Goal: Task Accomplishment & Management: Complete application form

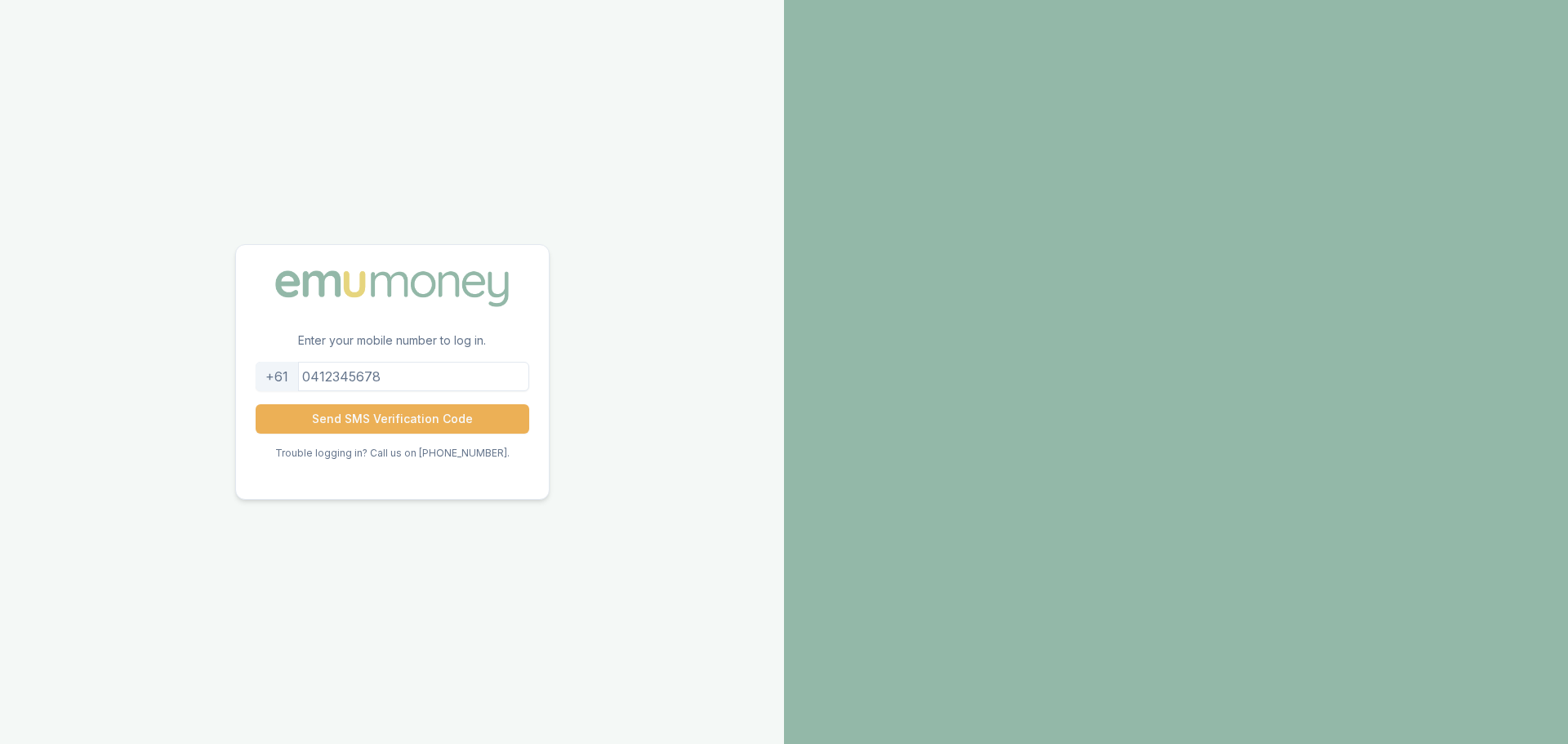
click at [421, 374] on input "tel" at bounding box center [392, 376] width 274 height 30
type input "0450261948"
click at [406, 429] on button "Send SMS Verification Code" at bounding box center [392, 419] width 274 height 30
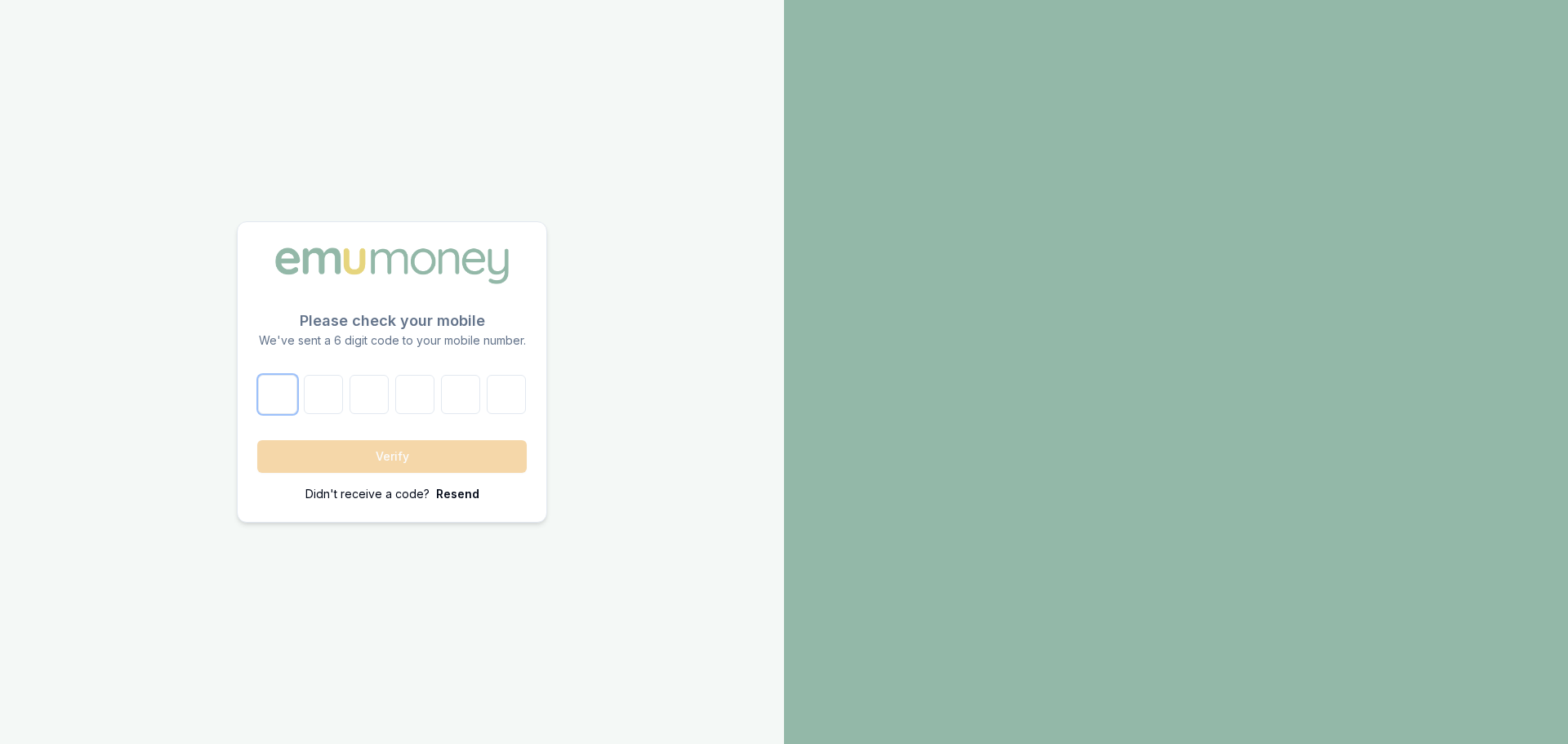
click at [264, 392] on input "number" at bounding box center [277, 393] width 39 height 39
type input "2"
type input "1"
type input "7"
type input "5"
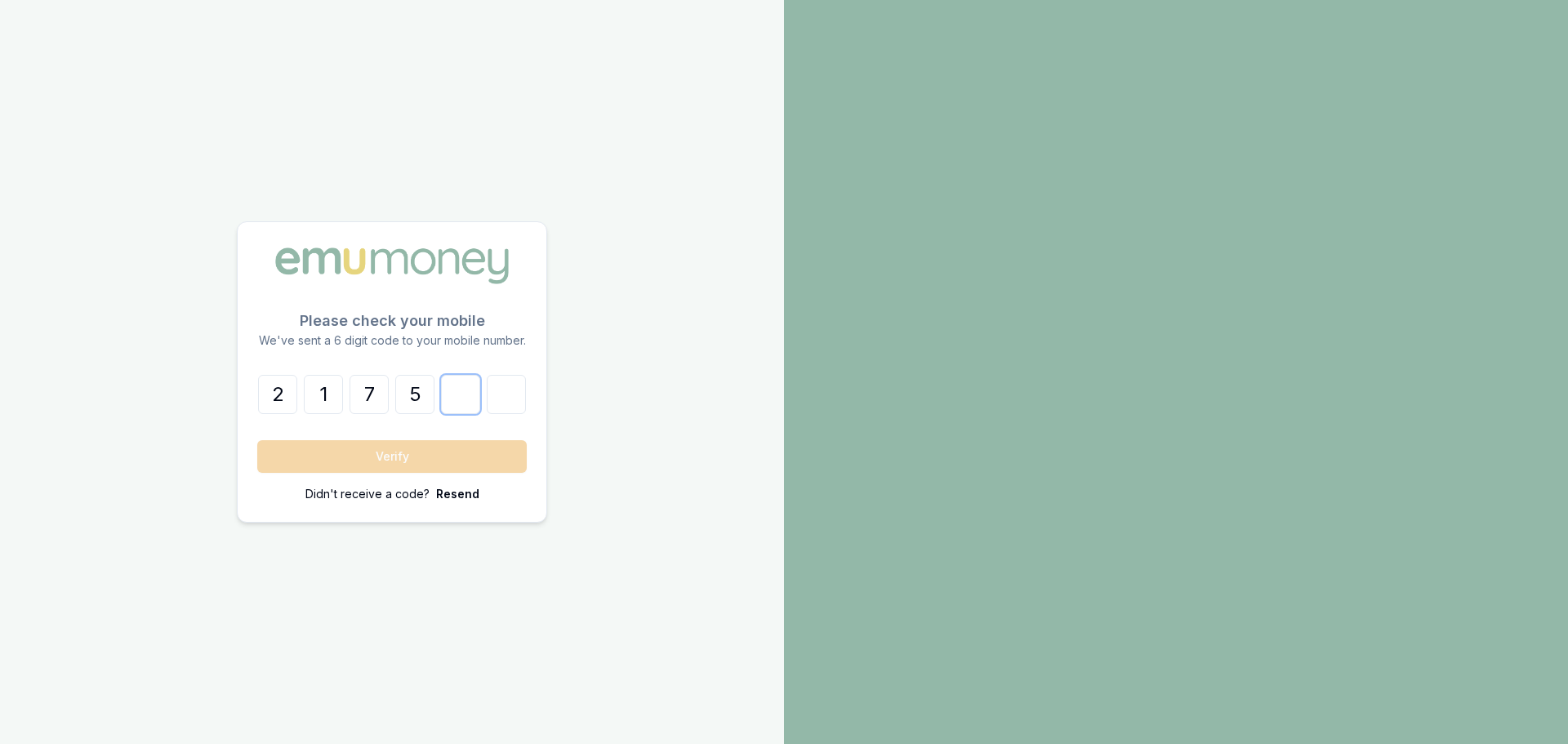
type input "8"
type input "4"
click at [335, 457] on button "Verify" at bounding box center [392, 456] width 270 height 33
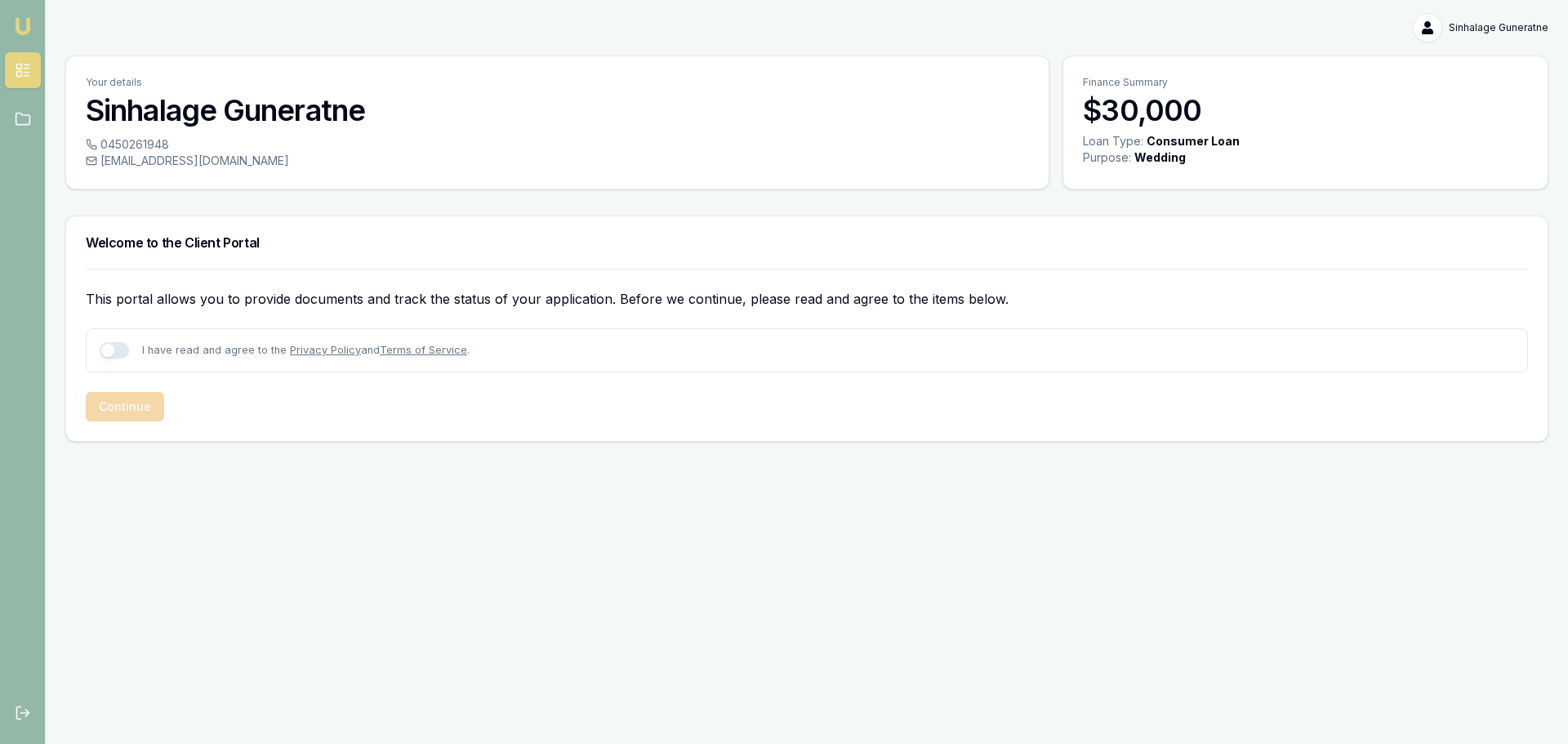
click at [123, 352] on button "button" at bounding box center [115, 351] width 30 height 16
checkbox input "true"
click at [126, 410] on button "Continue" at bounding box center [125, 407] width 79 height 30
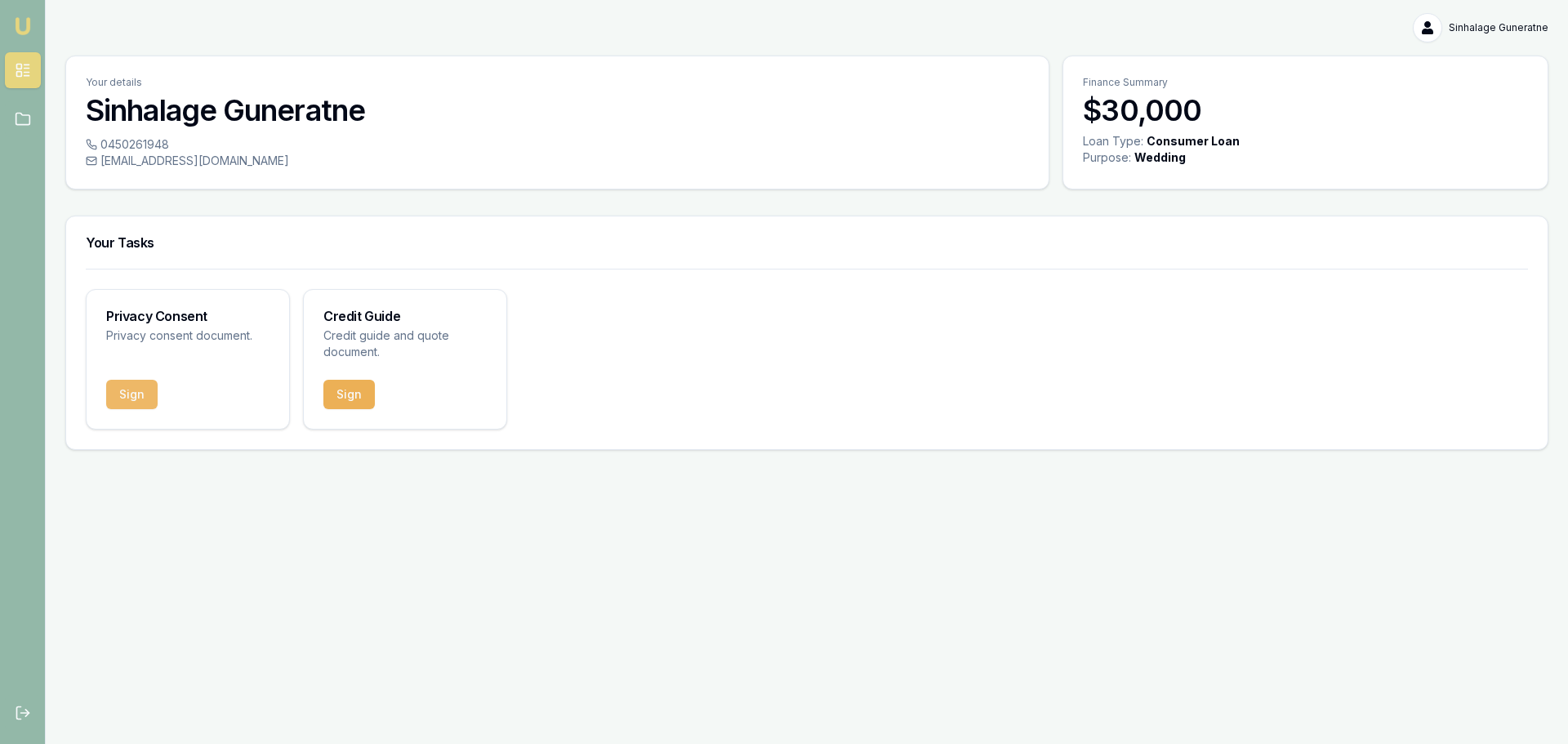
click at [132, 401] on button "Sign" at bounding box center [132, 394] width 52 height 30
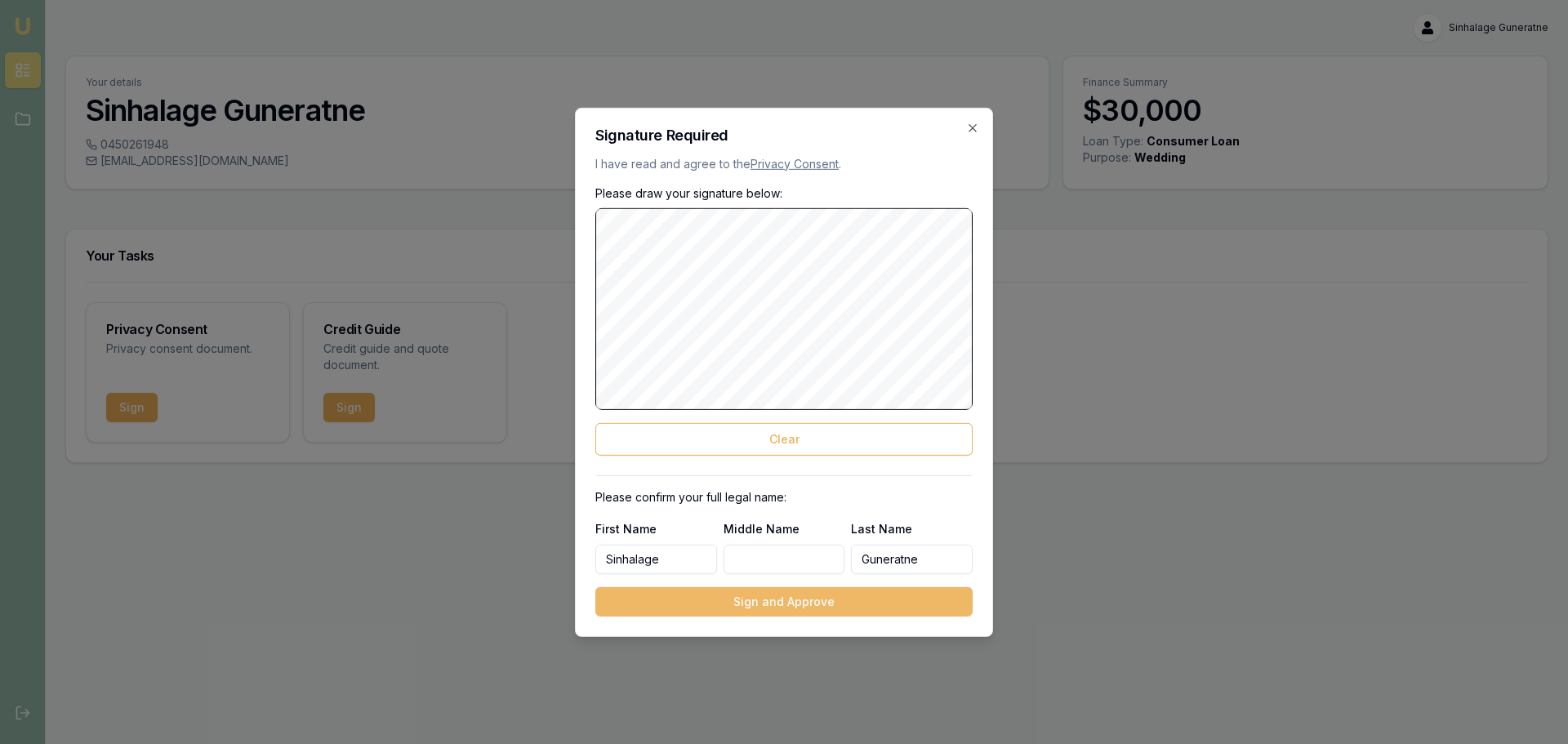
click at [745, 604] on button "Sign and Approve" at bounding box center [784, 603] width 378 height 30
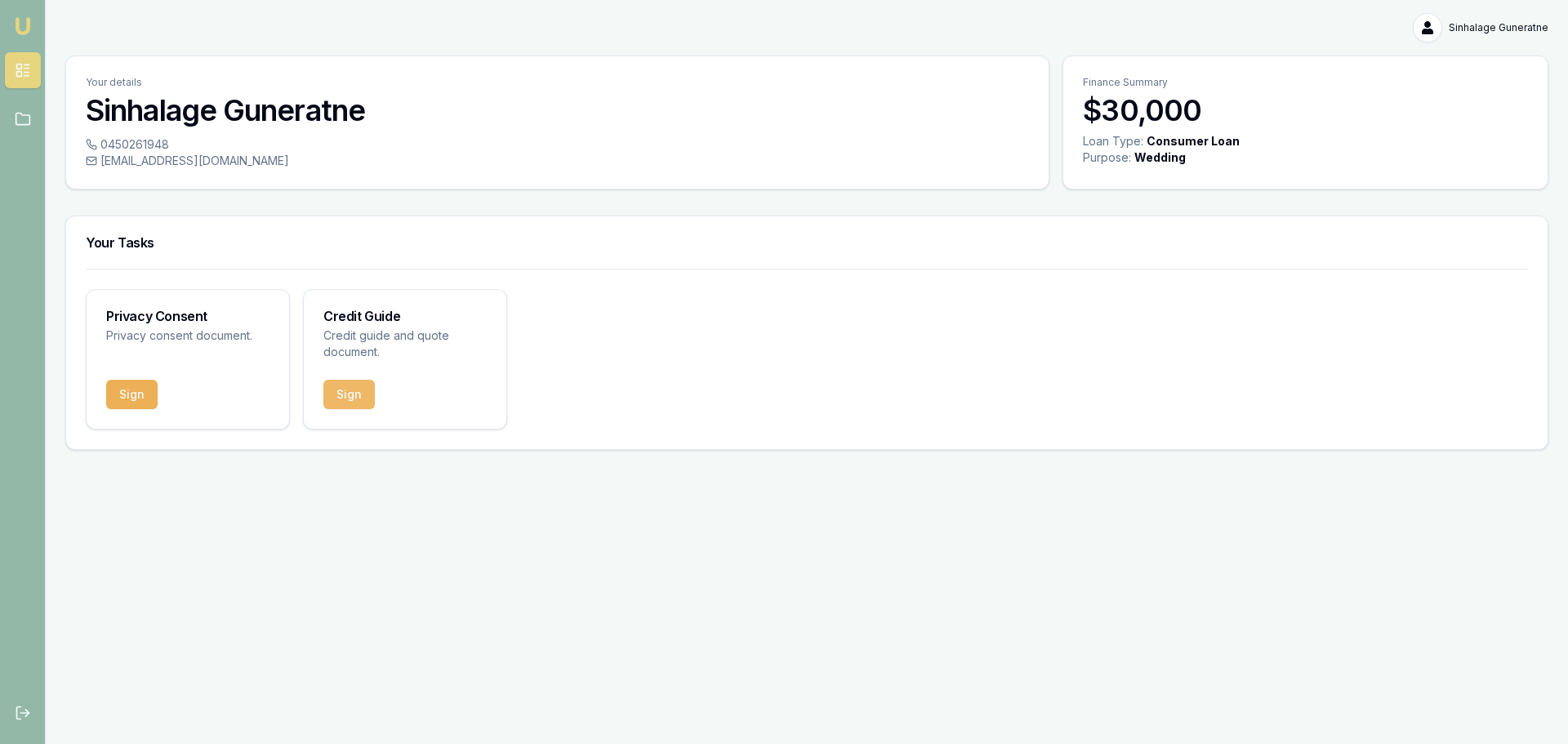
click at [345, 399] on button "Sign" at bounding box center [350, 394] width 52 height 30
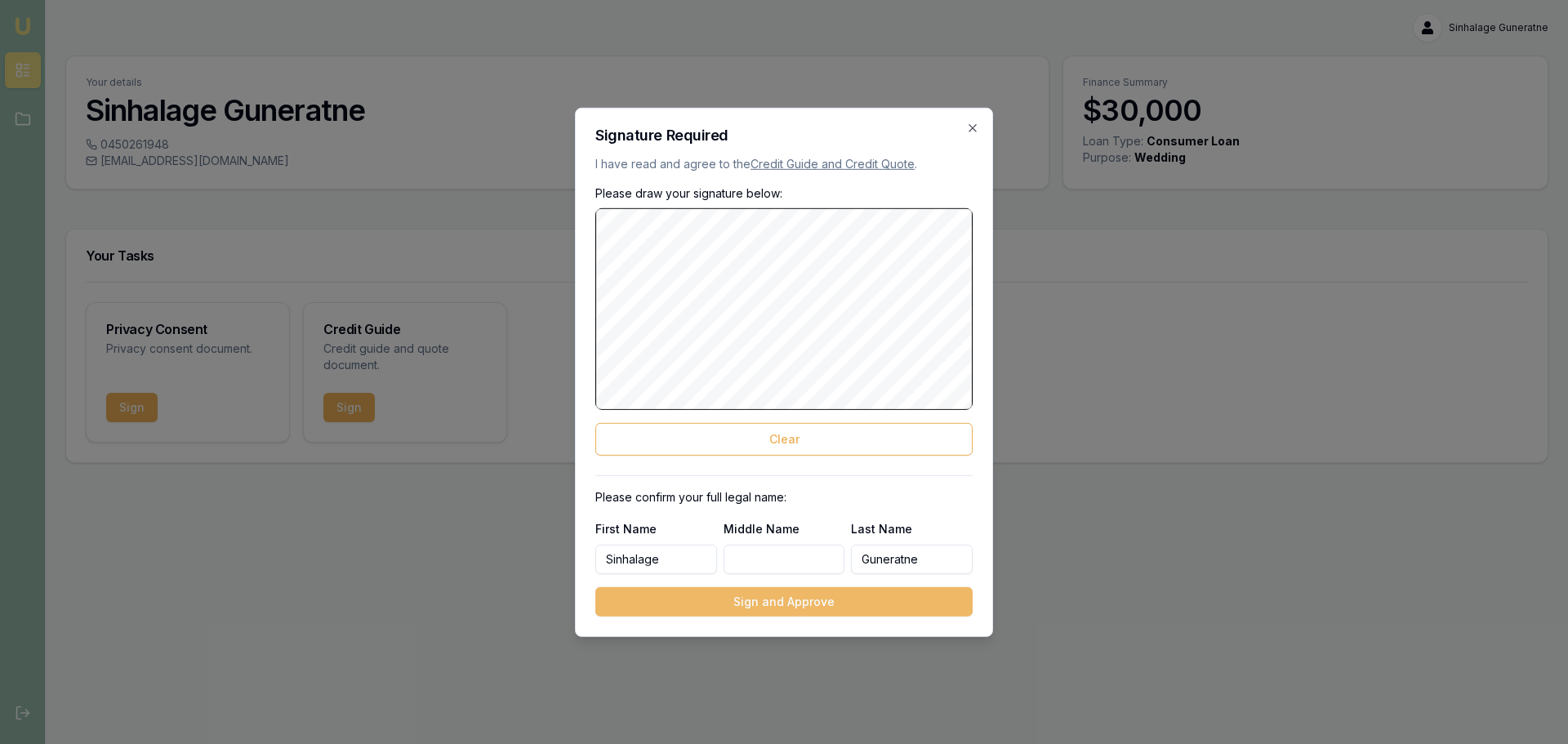
click at [730, 602] on button "Sign and Approve" at bounding box center [784, 603] width 378 height 30
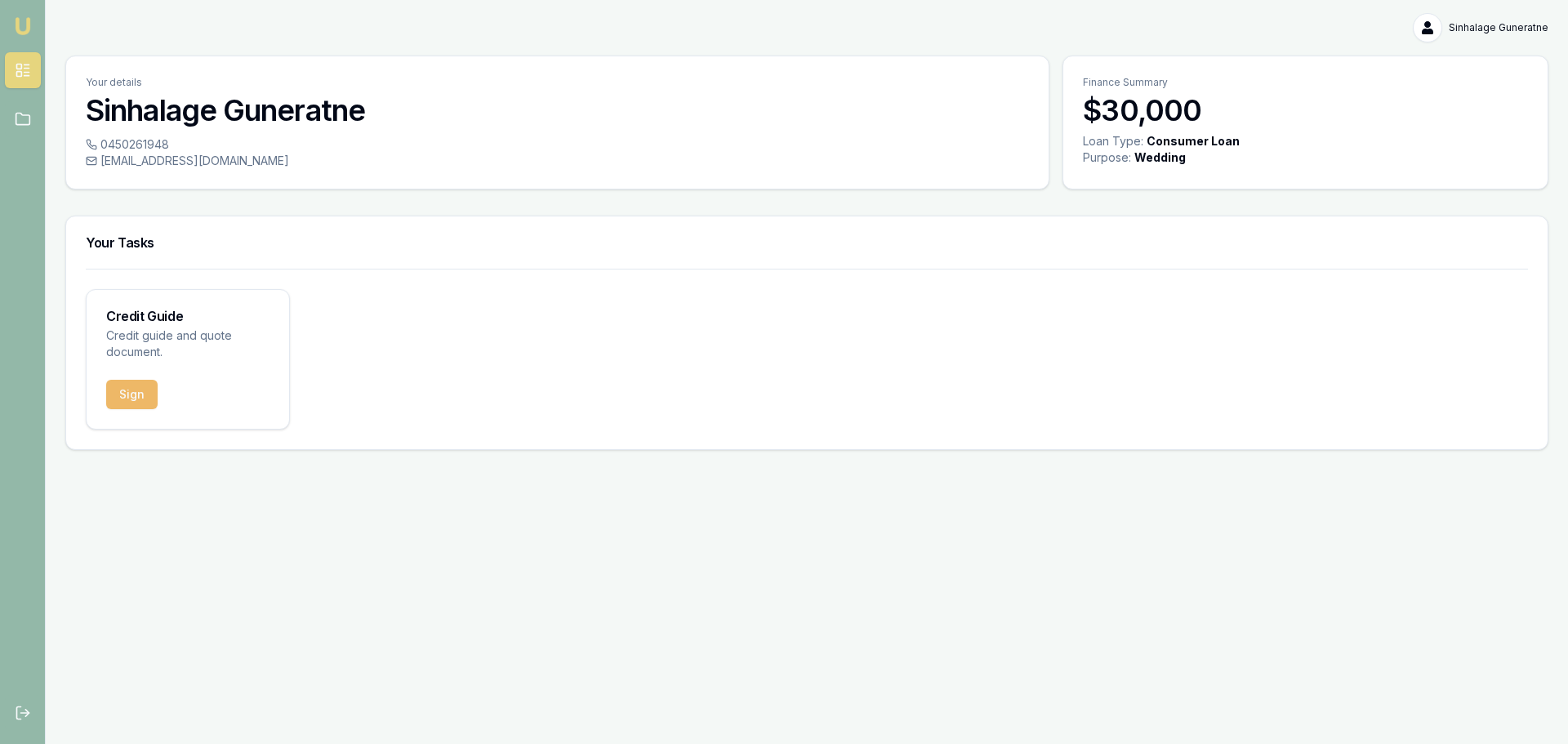
click at [134, 393] on button "Sign" at bounding box center [132, 394] width 52 height 30
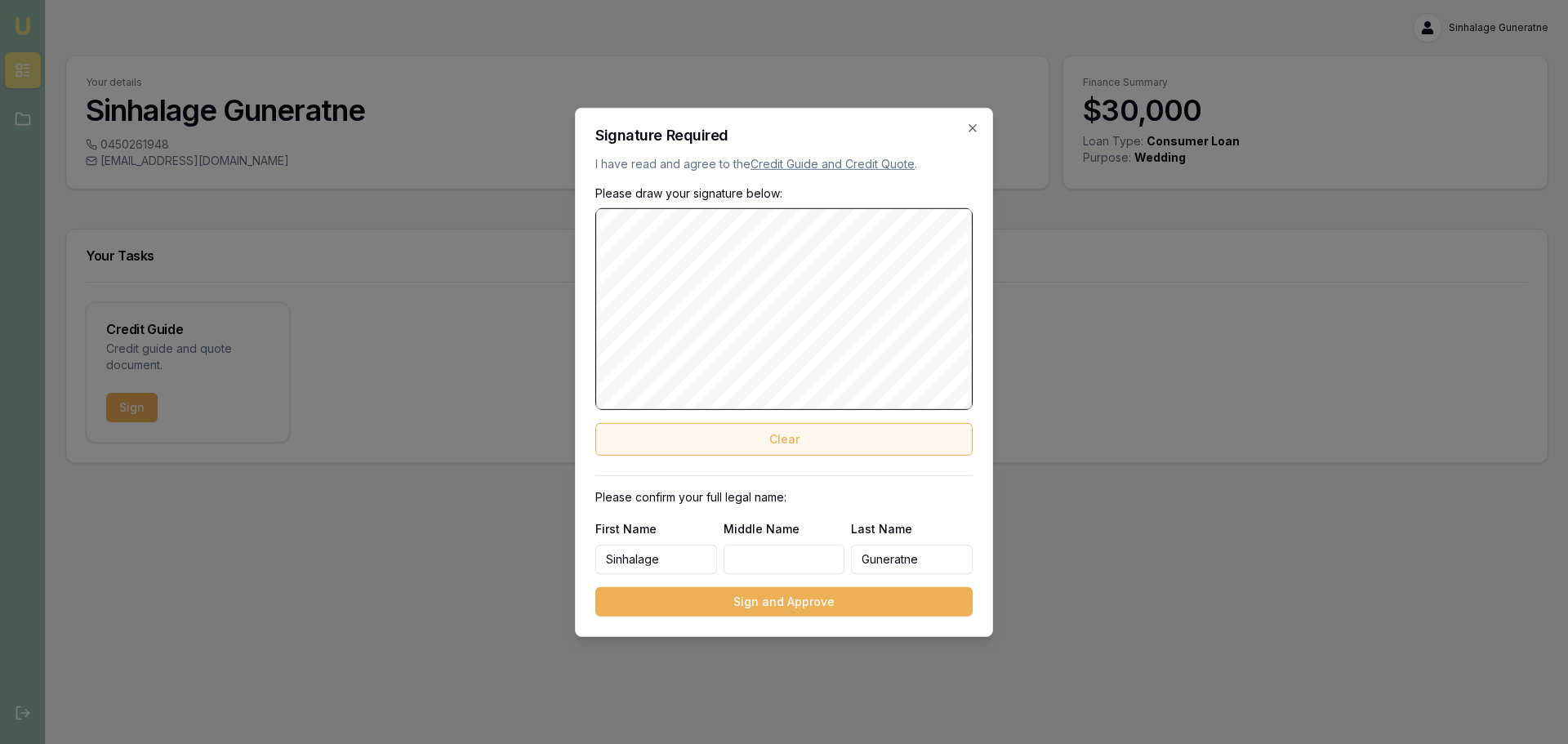
click at [748, 433] on div "Please draw your signature below: Clear" at bounding box center [784, 319] width 378 height 270
click at [813, 436] on button "Clear" at bounding box center [784, 439] width 378 height 33
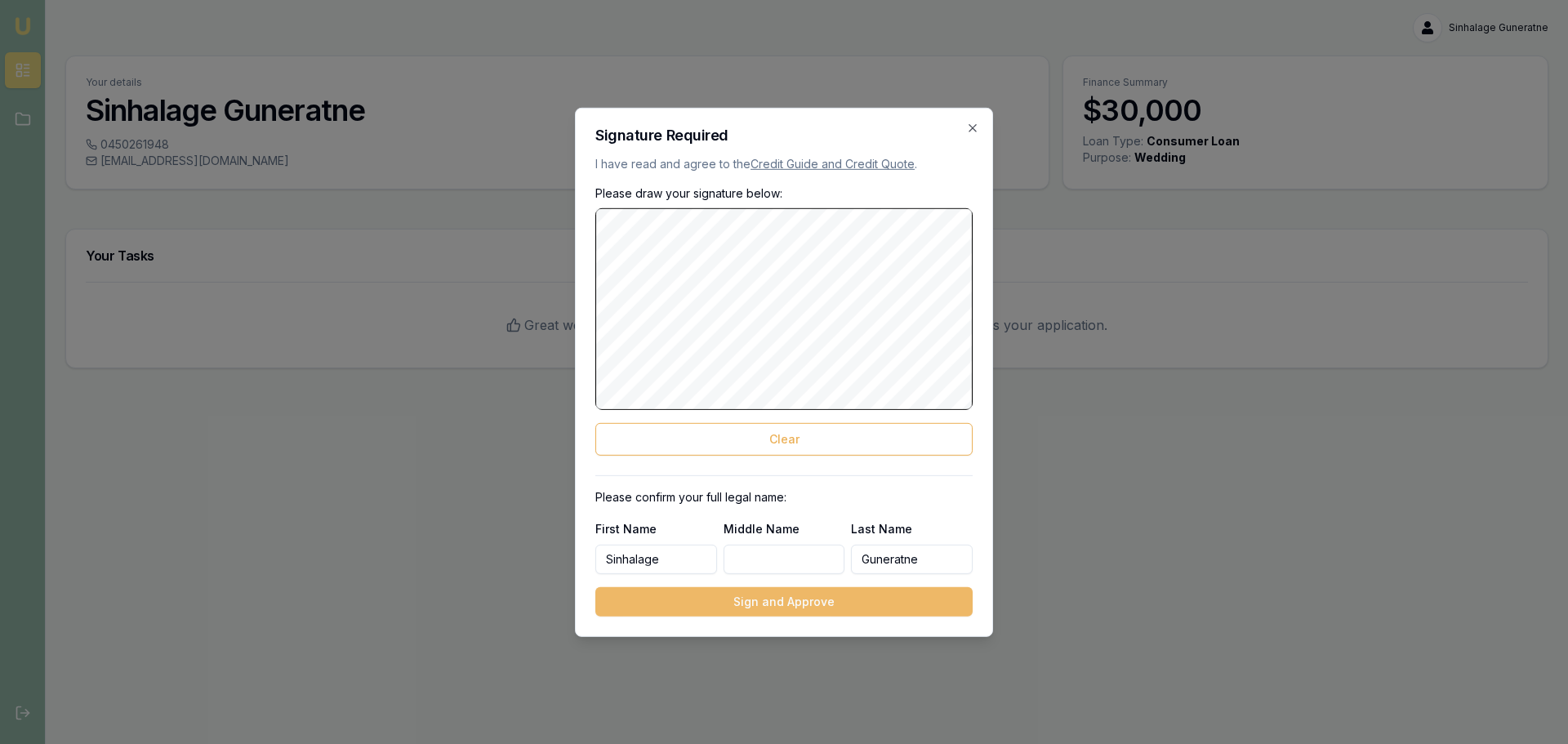
click at [790, 596] on button "Sign and Approve" at bounding box center [784, 603] width 378 height 30
